Goal: Task Accomplishment & Management: Manage account settings

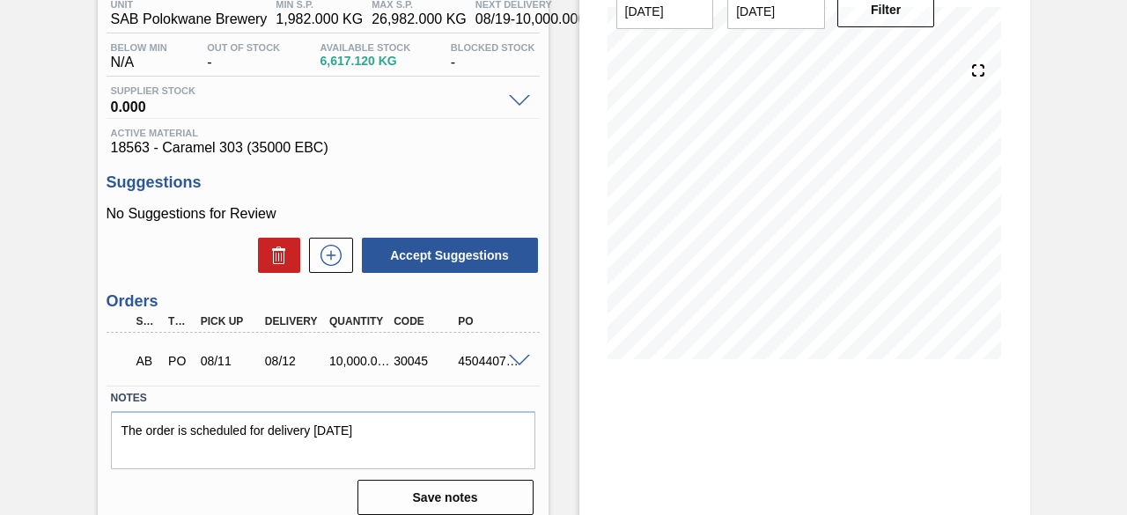
scroll to position [161, 0]
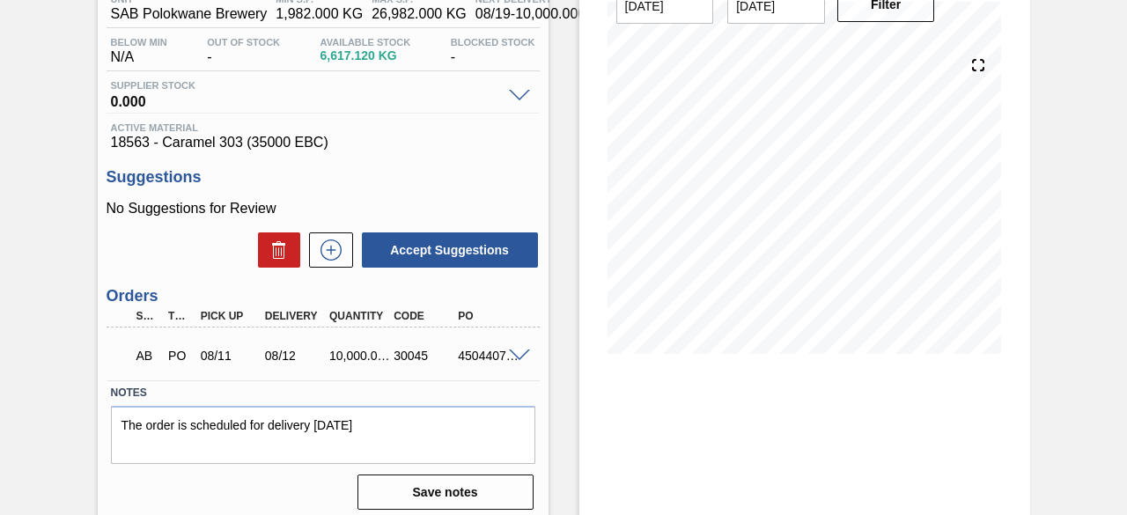
click at [511, 357] on span at bounding box center [519, 356] width 21 height 13
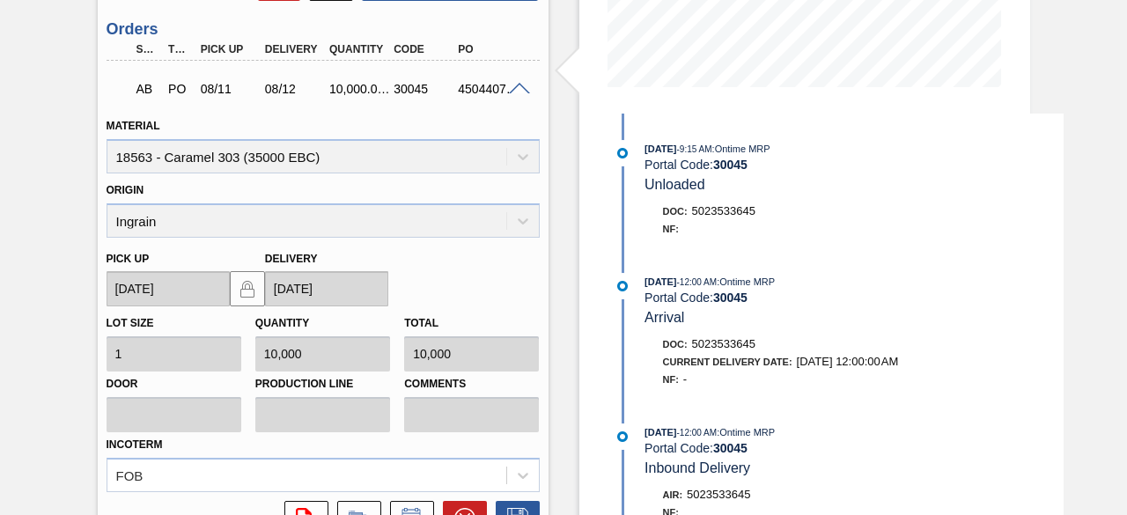
scroll to position [599, 0]
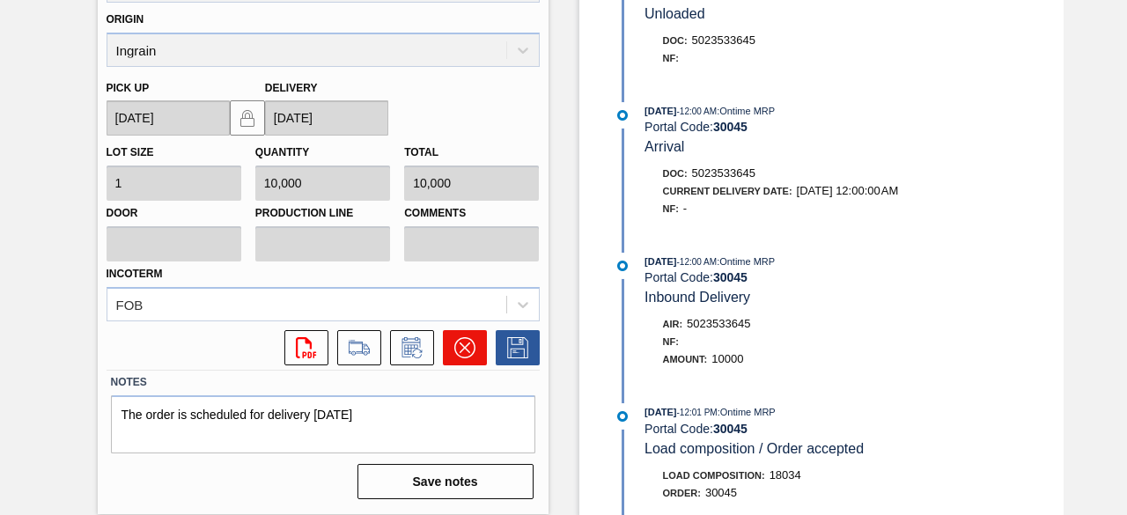
click at [470, 351] on icon at bounding box center [465, 347] width 21 height 21
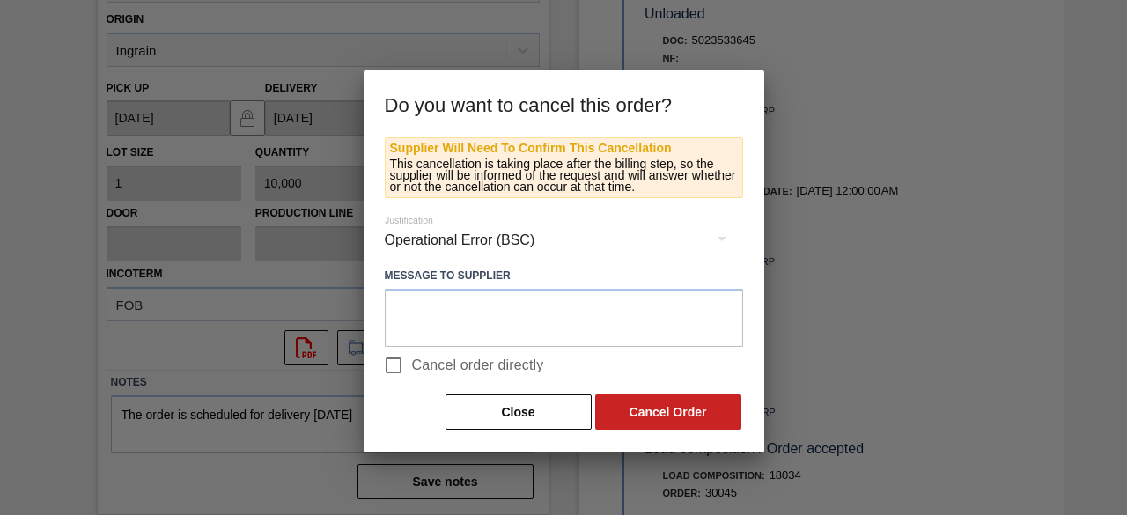
click at [400, 366] on input "Cancel order directly" at bounding box center [393, 365] width 37 height 37
checkbox input "true"
click at [625, 410] on button "Cancel Order" at bounding box center [668, 412] width 146 height 35
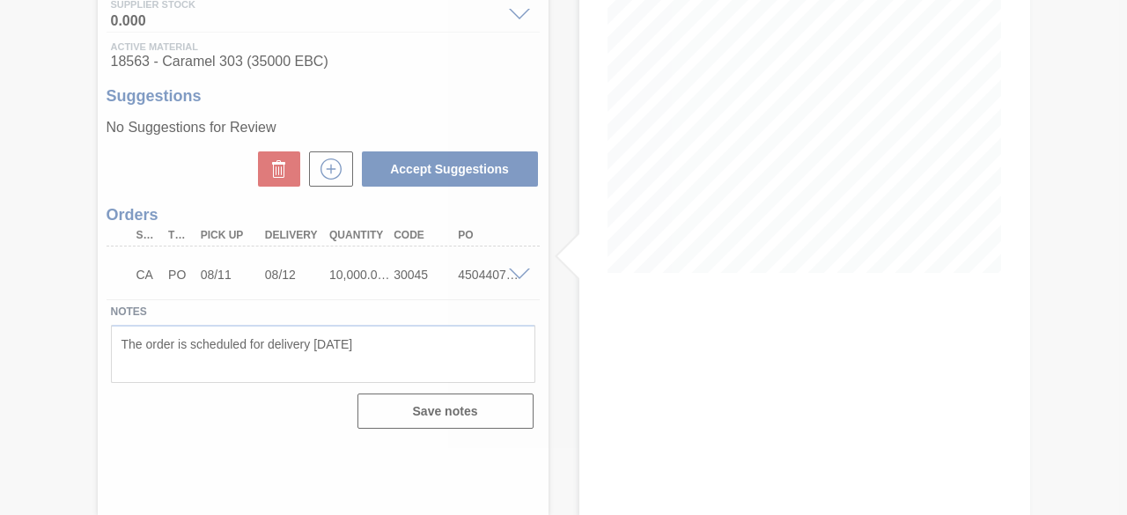
scroll to position [241, 0]
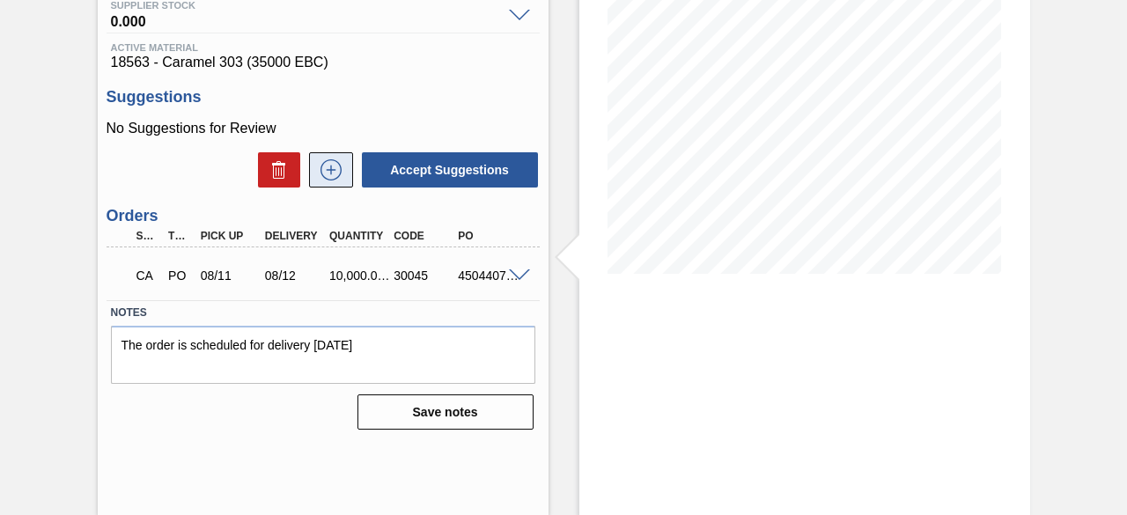
click at [327, 174] on icon at bounding box center [331, 169] width 28 height 21
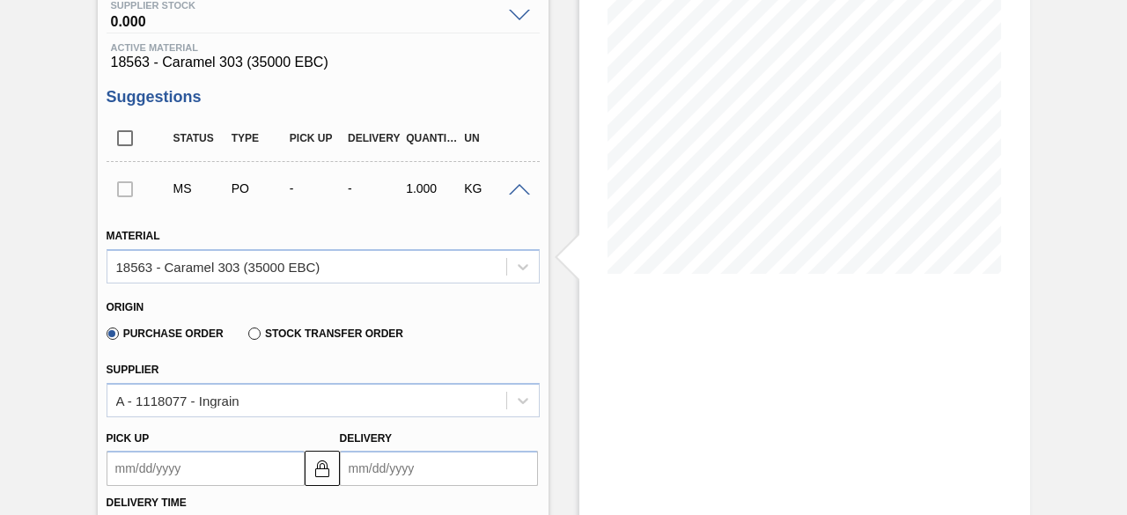
click at [361, 466] on input "Delivery" at bounding box center [439, 468] width 198 height 35
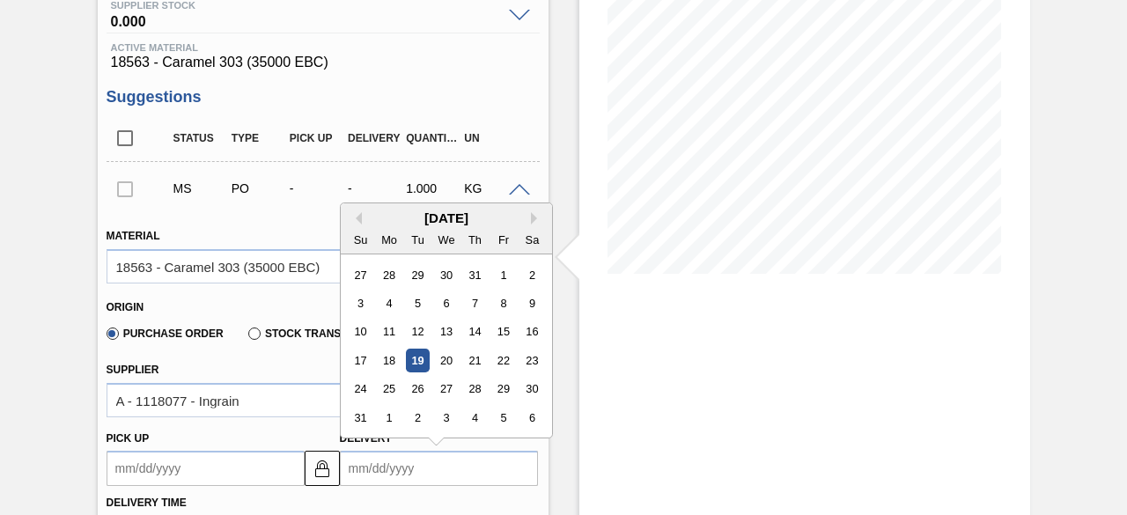
click at [386, 225] on div "[DATE]" at bounding box center [446, 218] width 211 height 15
click at [502, 425] on div "5" at bounding box center [504, 418] width 24 height 24
type up "[DATE]"
type input "[DATE]"
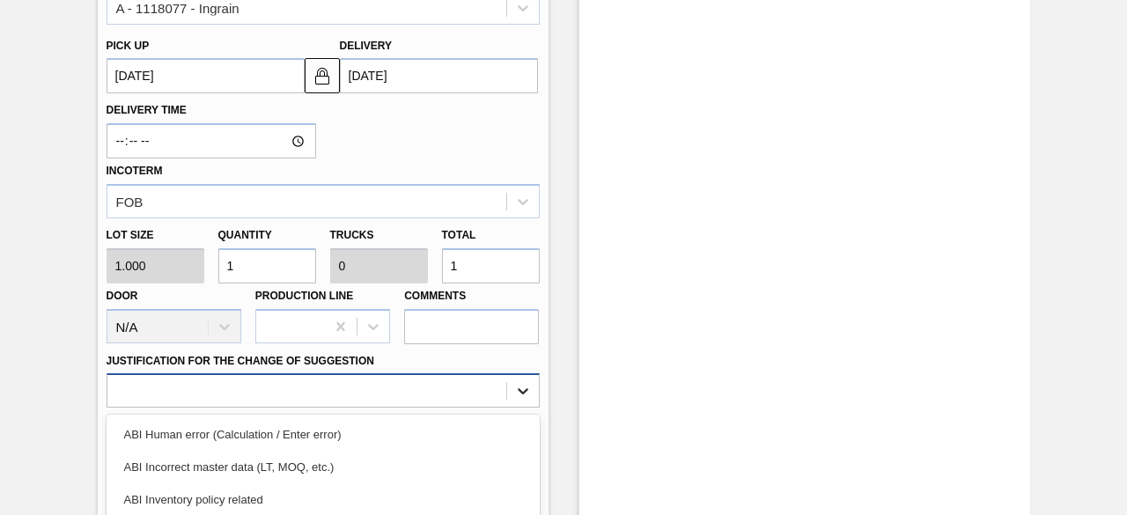
scroll to position [807, 0]
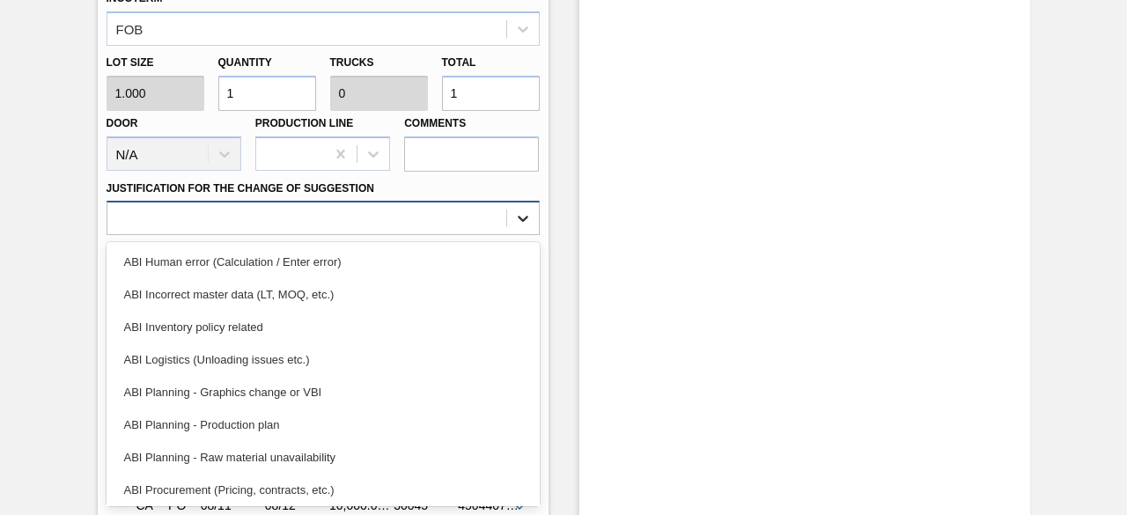
click at [526, 235] on div "option ABI Planning - Graphics change or VBI focused, 5 of 18. 18 results avail…" at bounding box center [323, 218] width 433 height 34
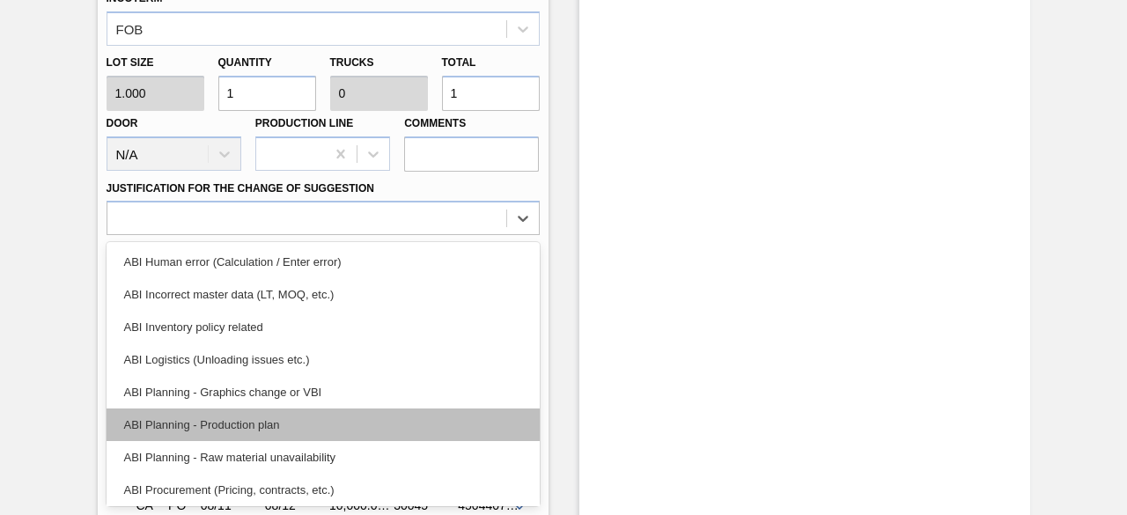
click at [391, 432] on div "ABI Planning - Production plan" at bounding box center [323, 425] width 433 height 33
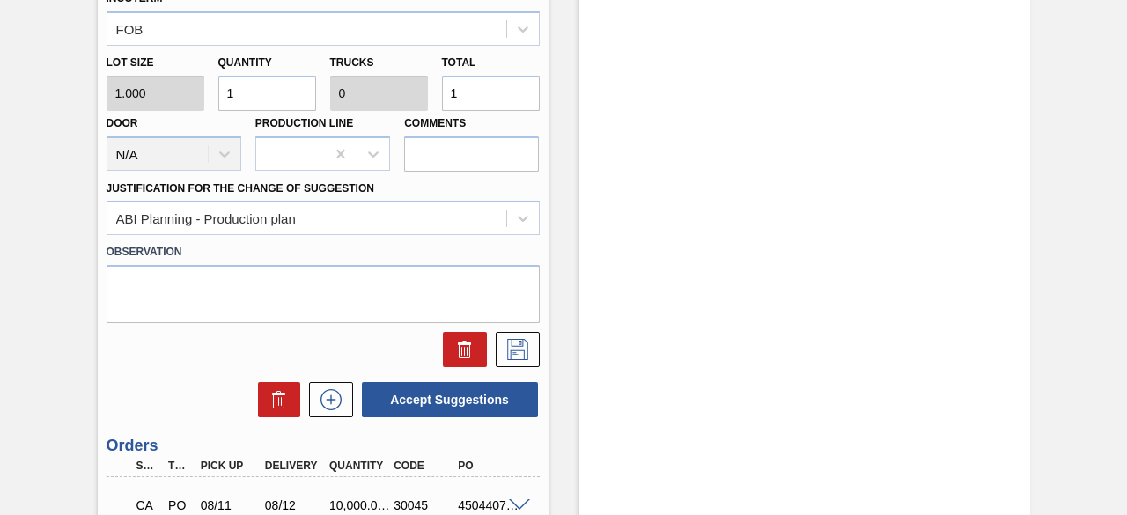
click at [245, 97] on input "1" at bounding box center [267, 93] width 98 height 35
type input "0"
type input "1"
type input "10"
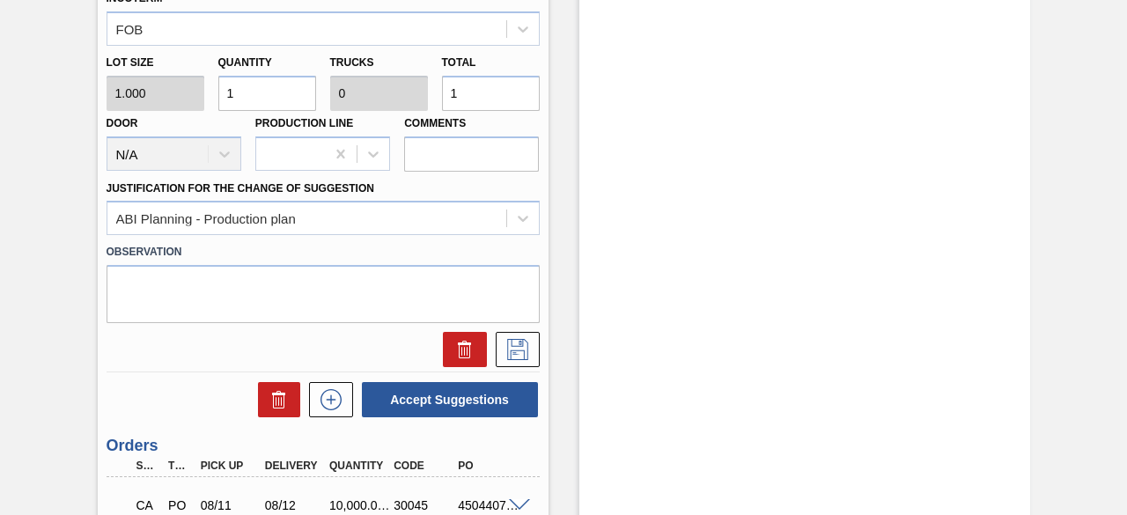
type input "0.001"
type input "10"
type input "100"
type input "0.01"
type input "100"
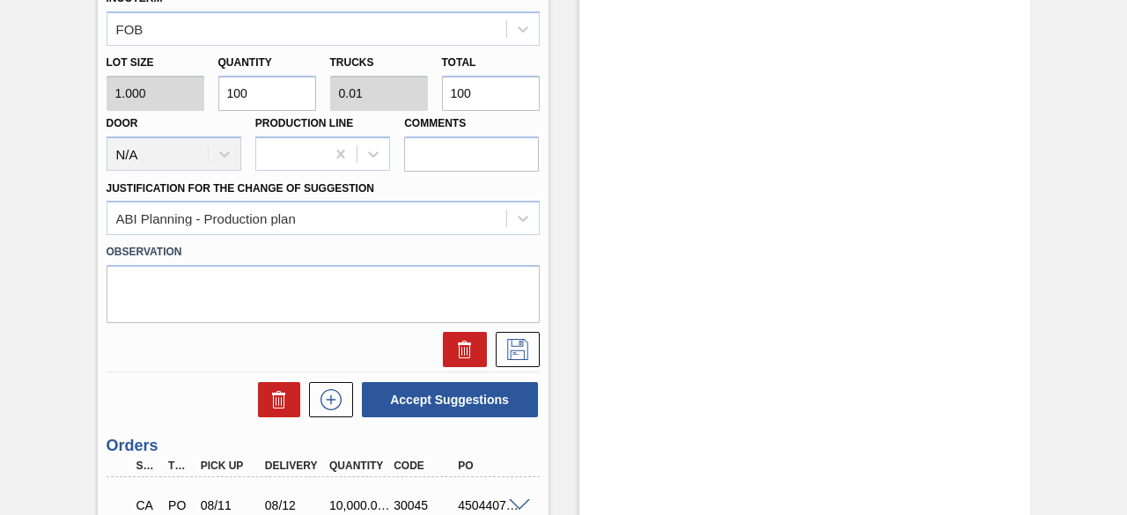
type input "1,000"
type input "0.1"
type input "1,000"
type input "10,000"
type input "1"
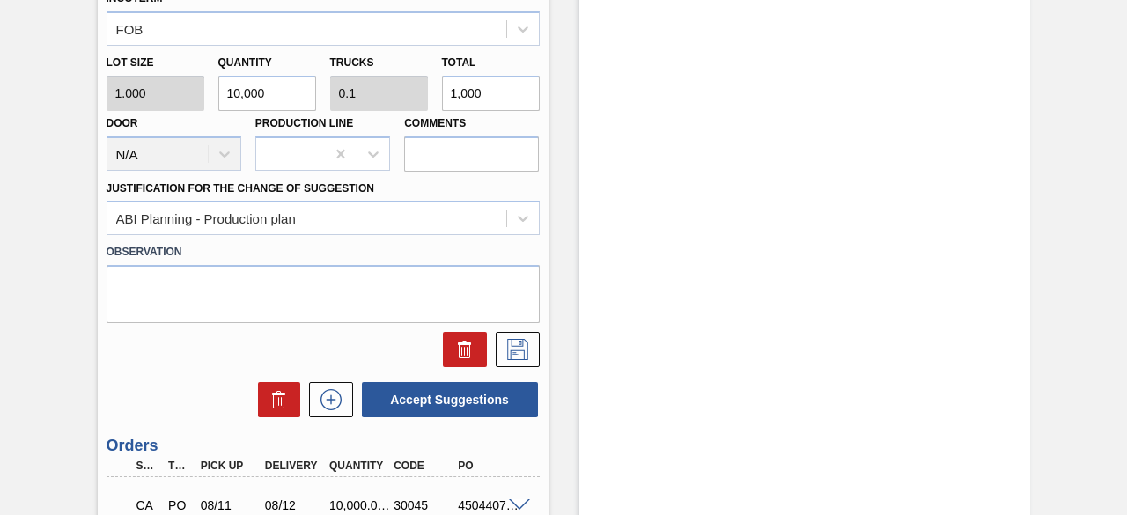
type input "10,000"
click at [507, 351] on icon at bounding box center [518, 349] width 28 height 21
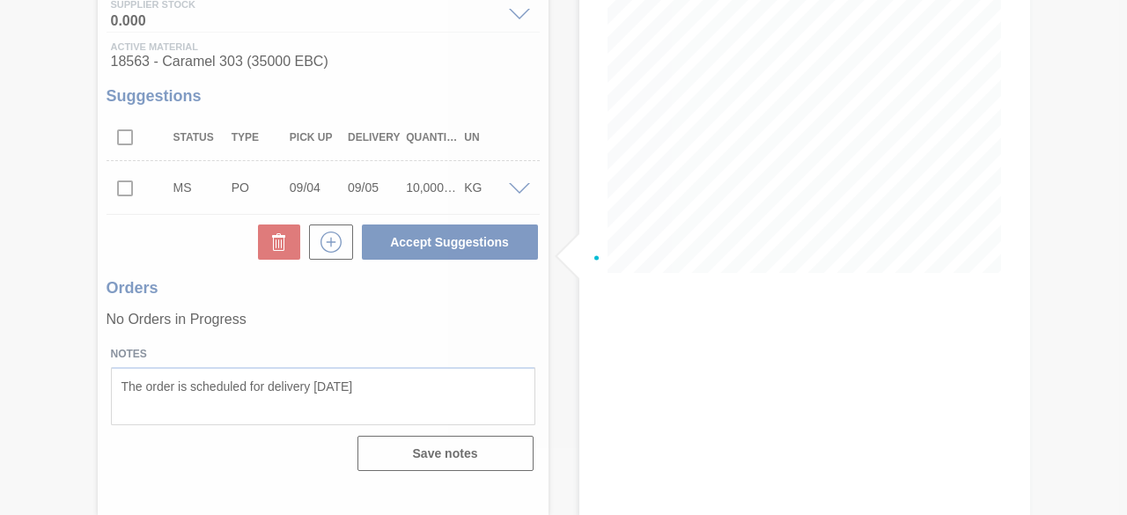
scroll to position [241, 0]
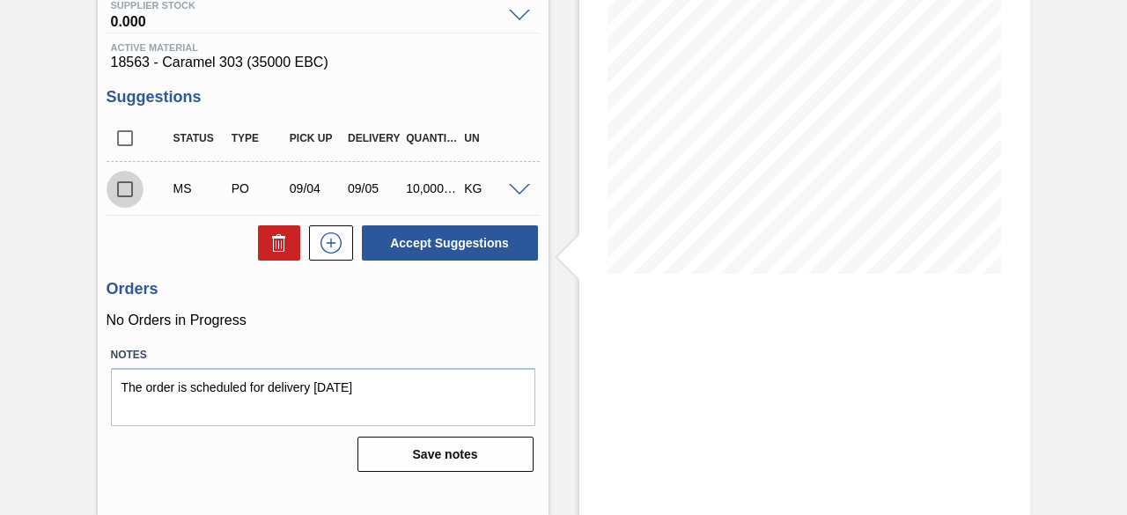
click at [124, 195] on input "checkbox" at bounding box center [125, 189] width 37 height 37
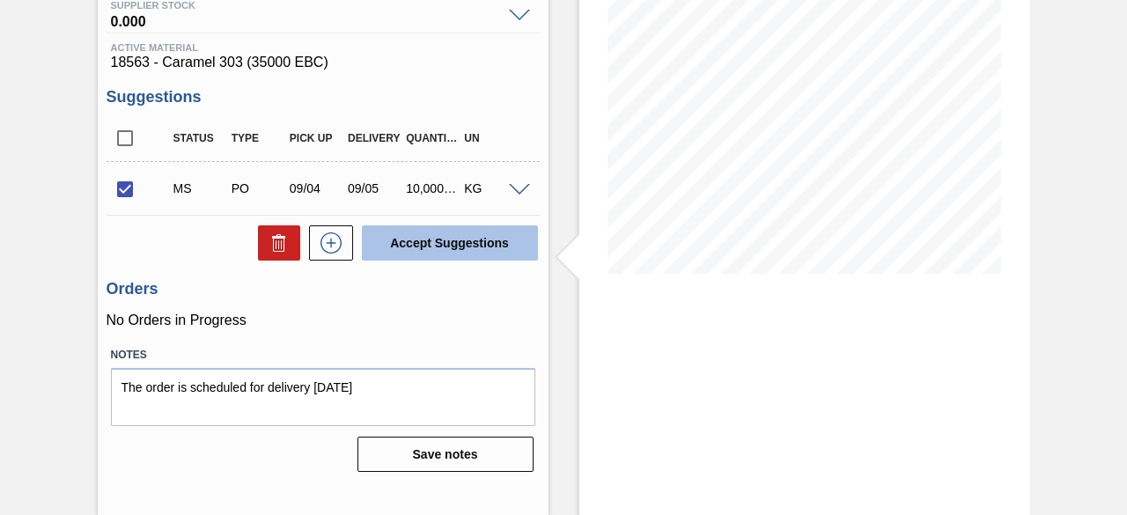
click at [420, 246] on button "Accept Suggestions" at bounding box center [450, 242] width 176 height 35
checkbox input "false"
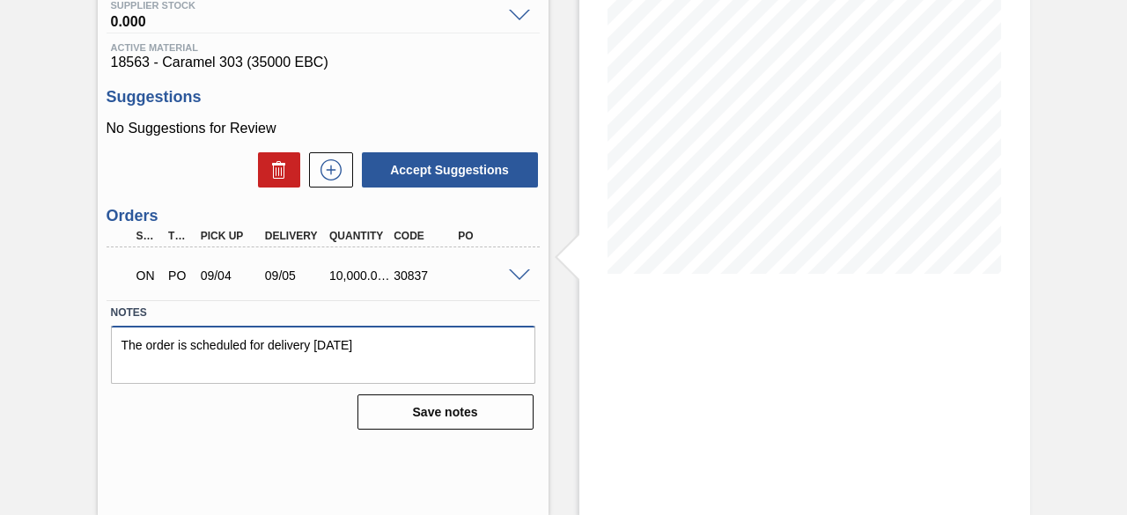
click at [360, 347] on textarea "The order is scheduled for delivery [DATE]" at bounding box center [323, 355] width 425 height 58
type textarea "The order is scheduled for delivery [DATE]"
click at [453, 411] on button "Save notes" at bounding box center [446, 412] width 176 height 35
click at [449, 311] on label "Notes" at bounding box center [323, 313] width 425 height 26
click at [427, 410] on button "Save notes" at bounding box center [446, 412] width 176 height 35
